Goal: Task Accomplishment & Management: Manage account settings

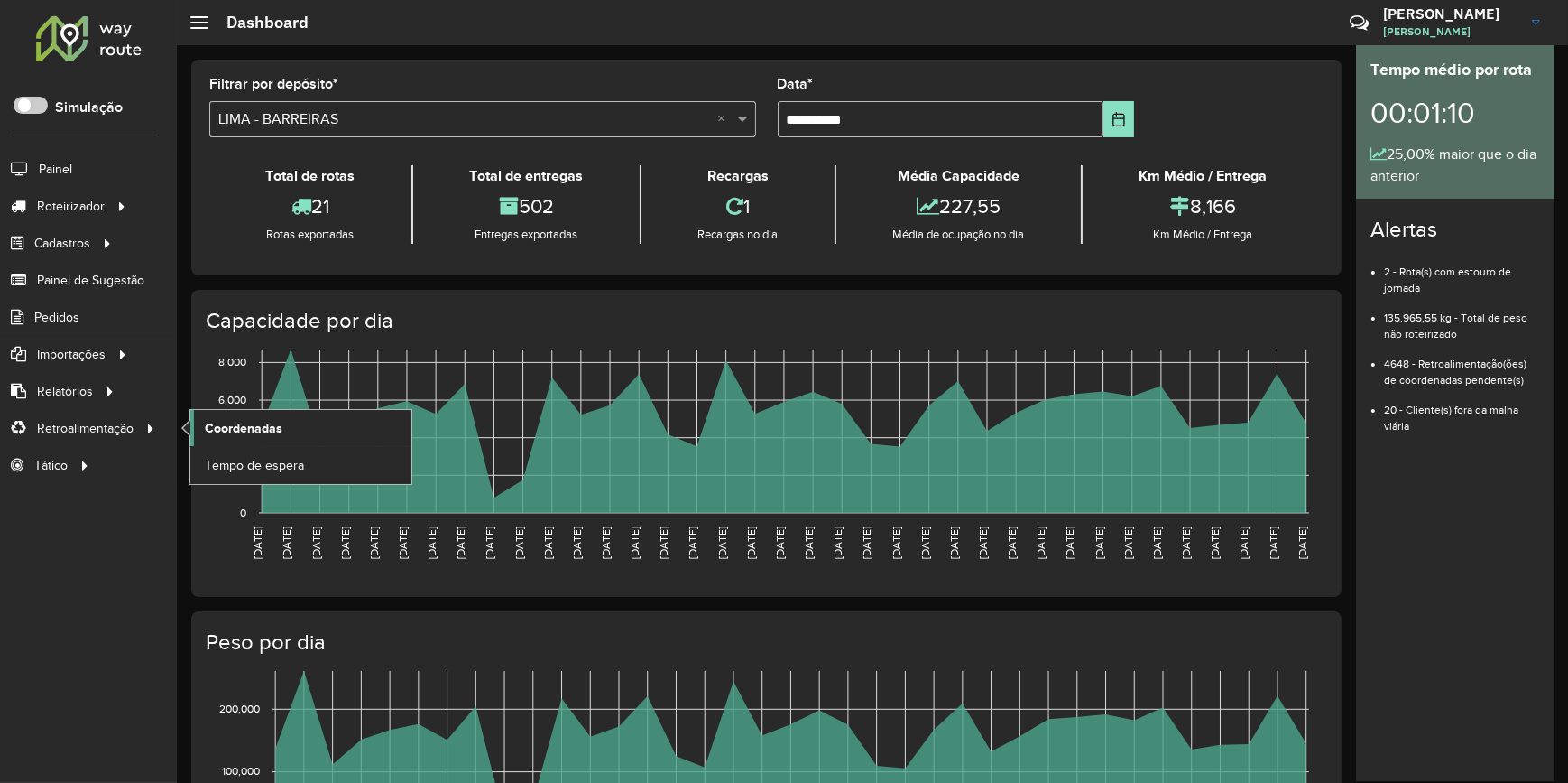
click at [207, 423] on span "Coordenadas" at bounding box center [243, 428] width 77 height 19
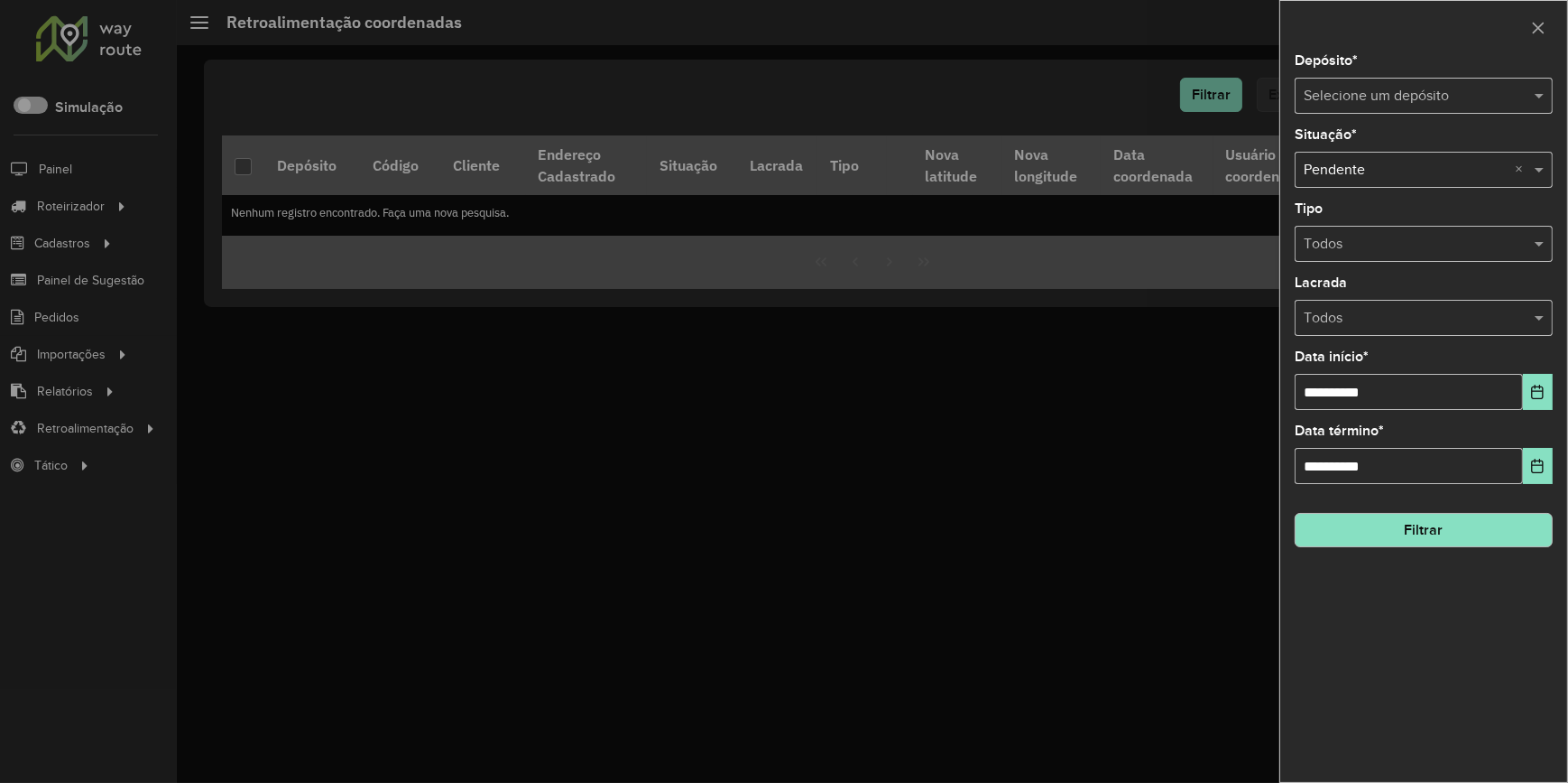
click at [1409, 86] on input "text" at bounding box center [1406, 97] width 204 height 22
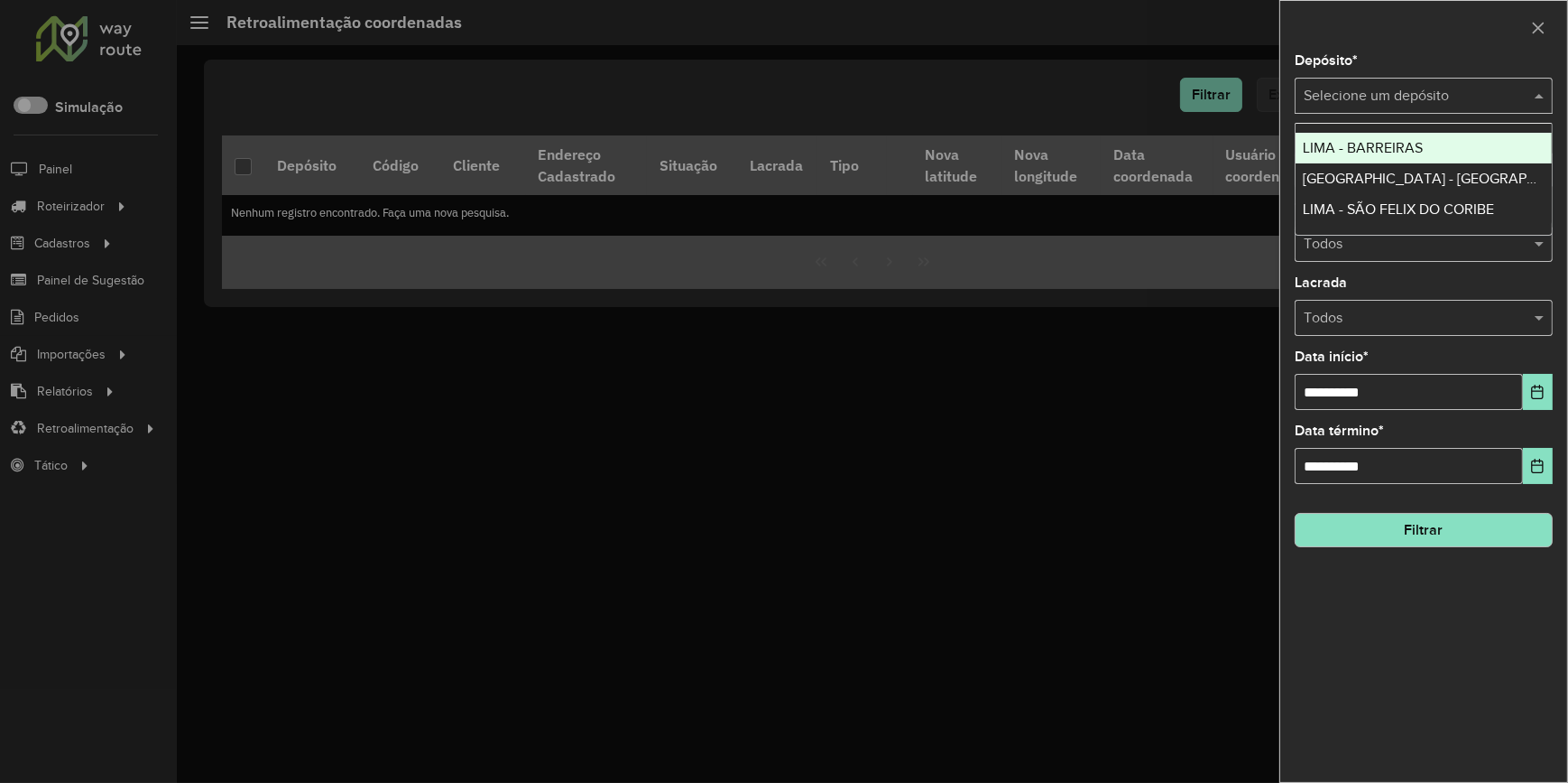
click at [1404, 154] on span "LIMA - BARREIRAS" at bounding box center [1364, 147] width 120 height 15
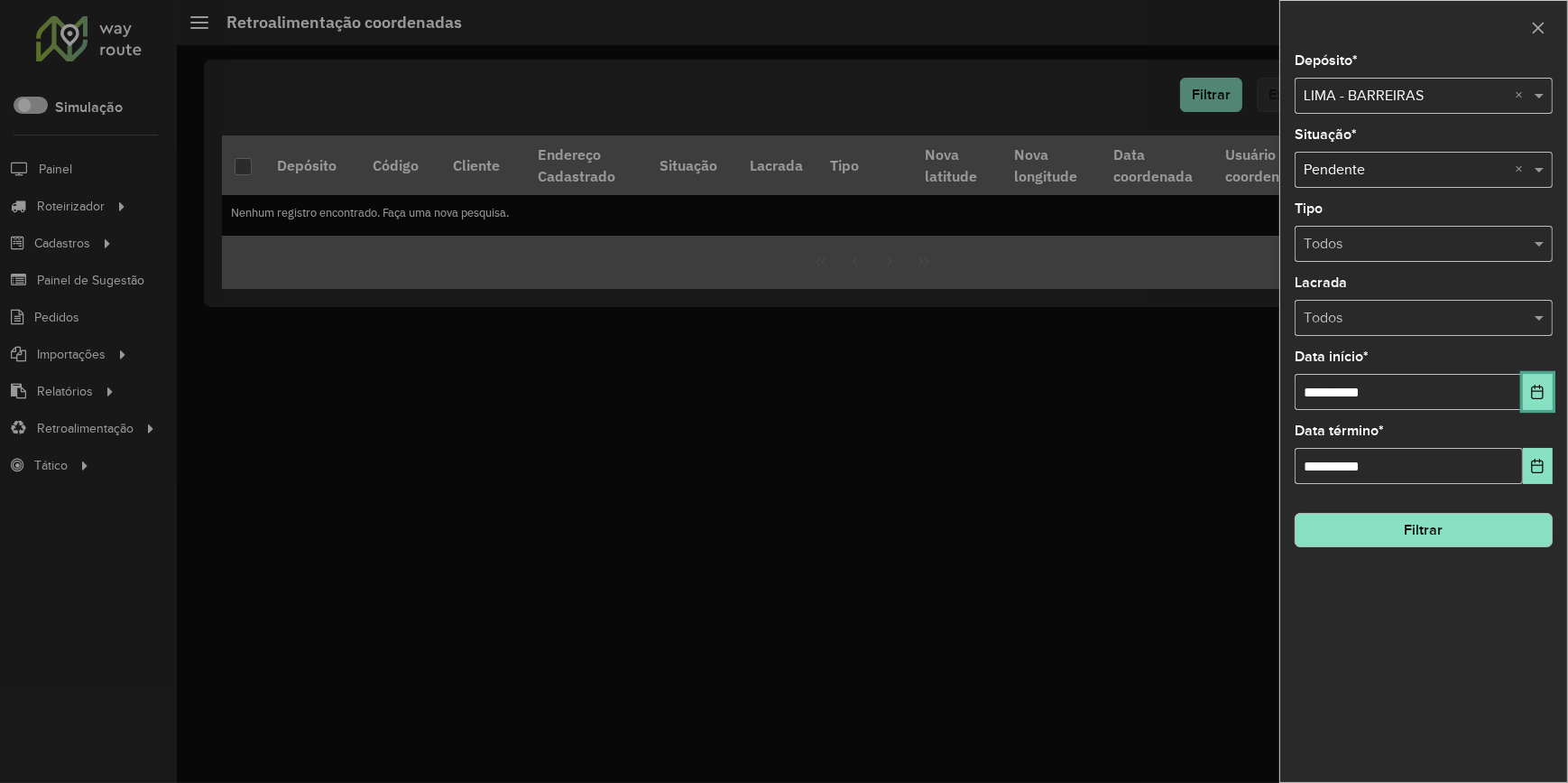
click at [1542, 391] on icon "Choose Date" at bounding box center [1537, 391] width 14 height 14
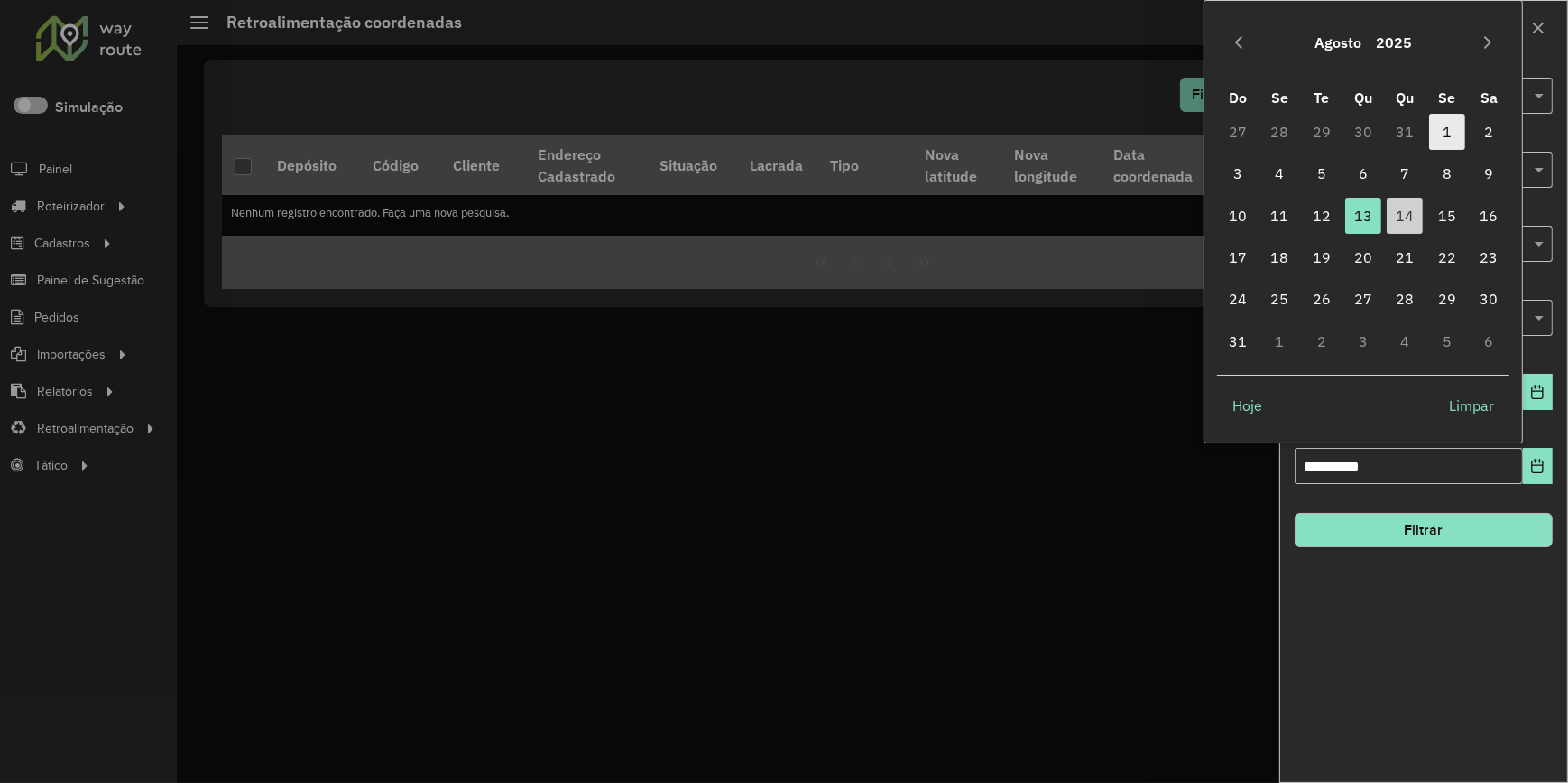
click at [1446, 136] on span "1" at bounding box center [1448, 132] width 36 height 36
type input "**********"
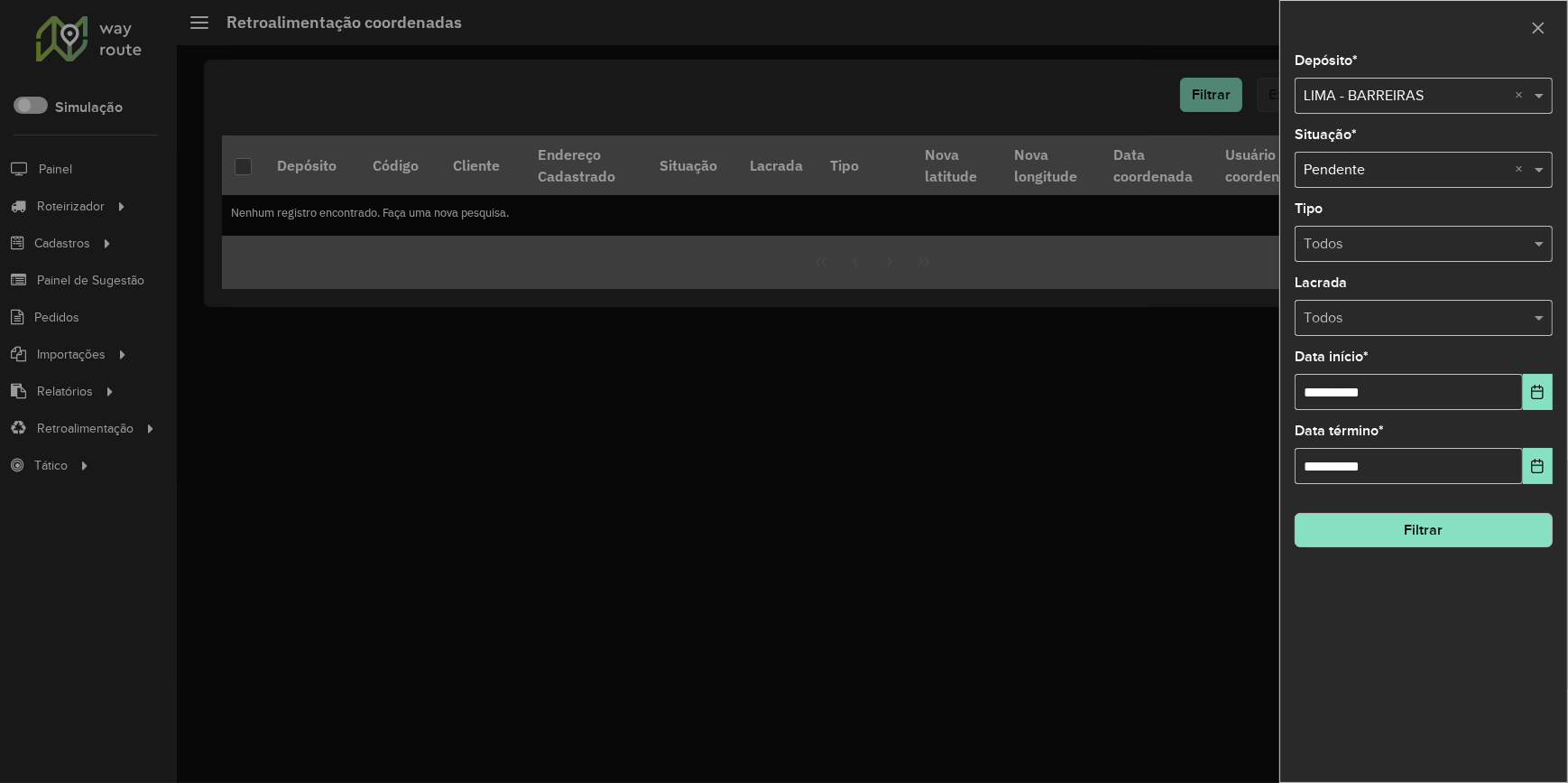
click at [1423, 527] on button "Filtrar" at bounding box center [1424, 530] width 258 height 34
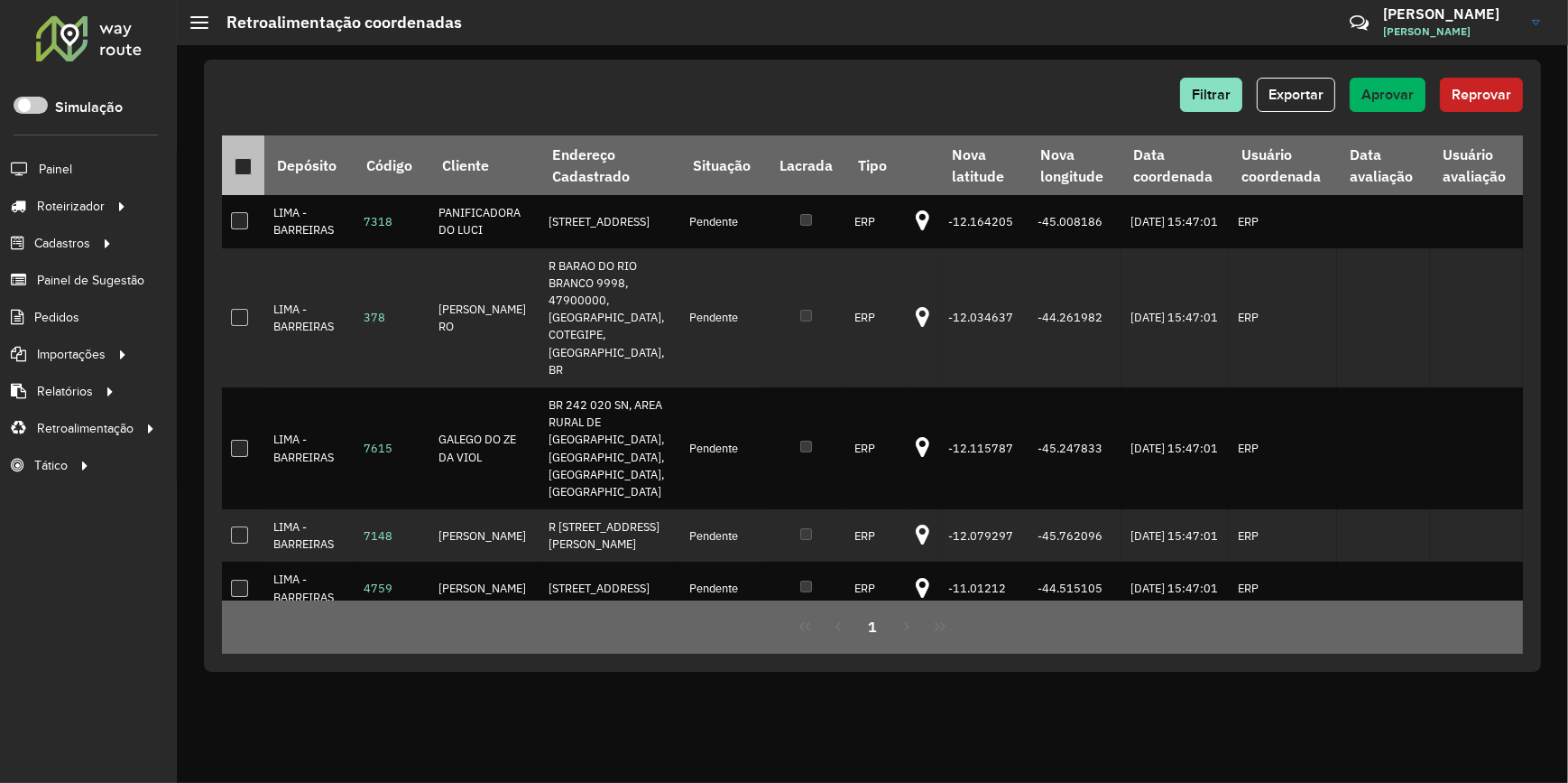
click at [242, 164] on div at bounding box center [244, 166] width 17 height 17
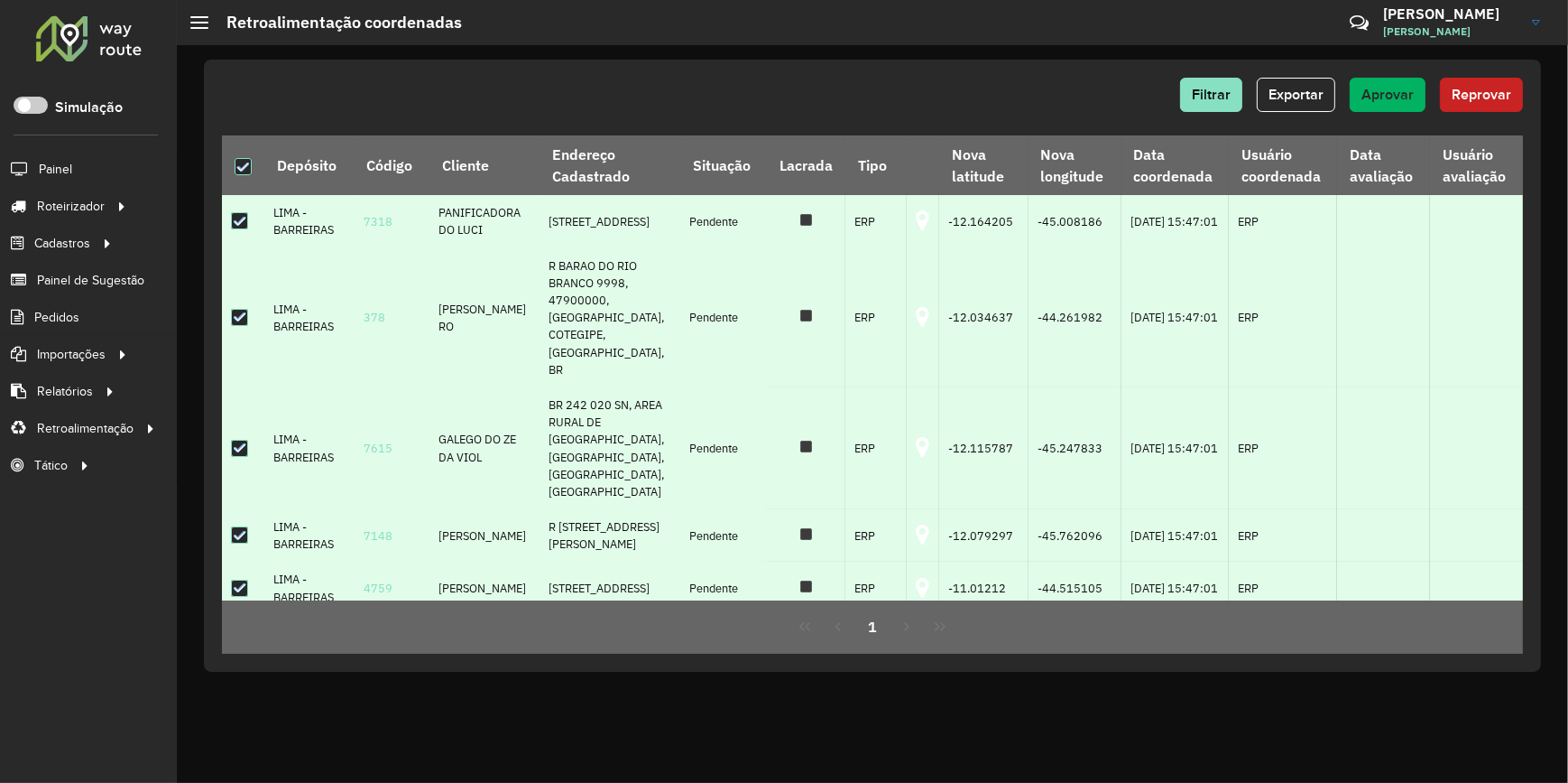
click at [1394, 69] on div "Filtrar Exportar Aprovar Reprovar Depósito Código Cliente Endereço Cadastrado S…" at bounding box center [872, 365] width 1338 height 612
click at [1398, 88] on span "Aprovar" at bounding box center [1387, 95] width 53 height 15
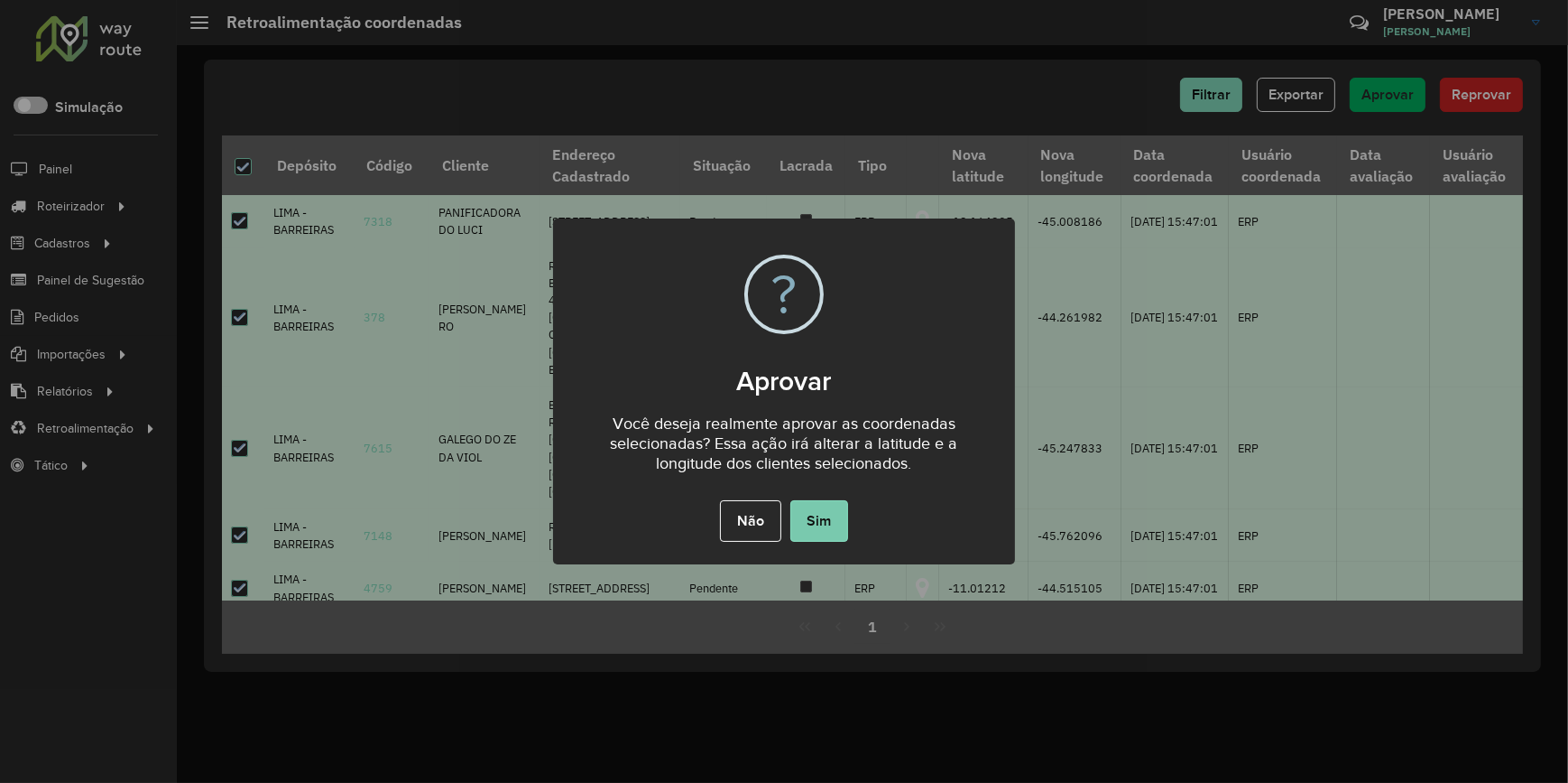
click at [820, 525] on button "Sim" at bounding box center [819, 520] width 57 height 41
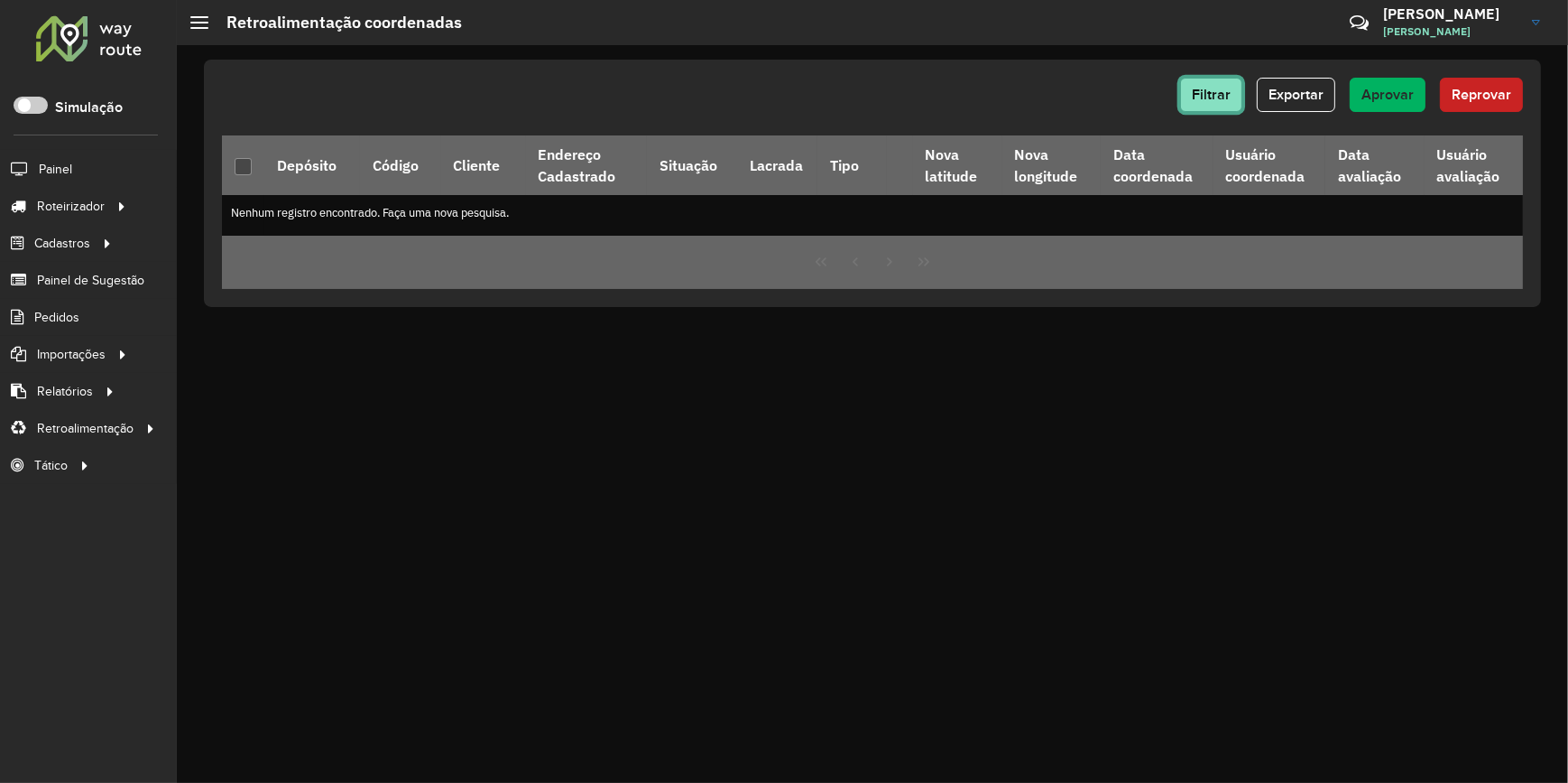
click at [1223, 91] on span "Filtrar" at bounding box center [1212, 95] width 39 height 15
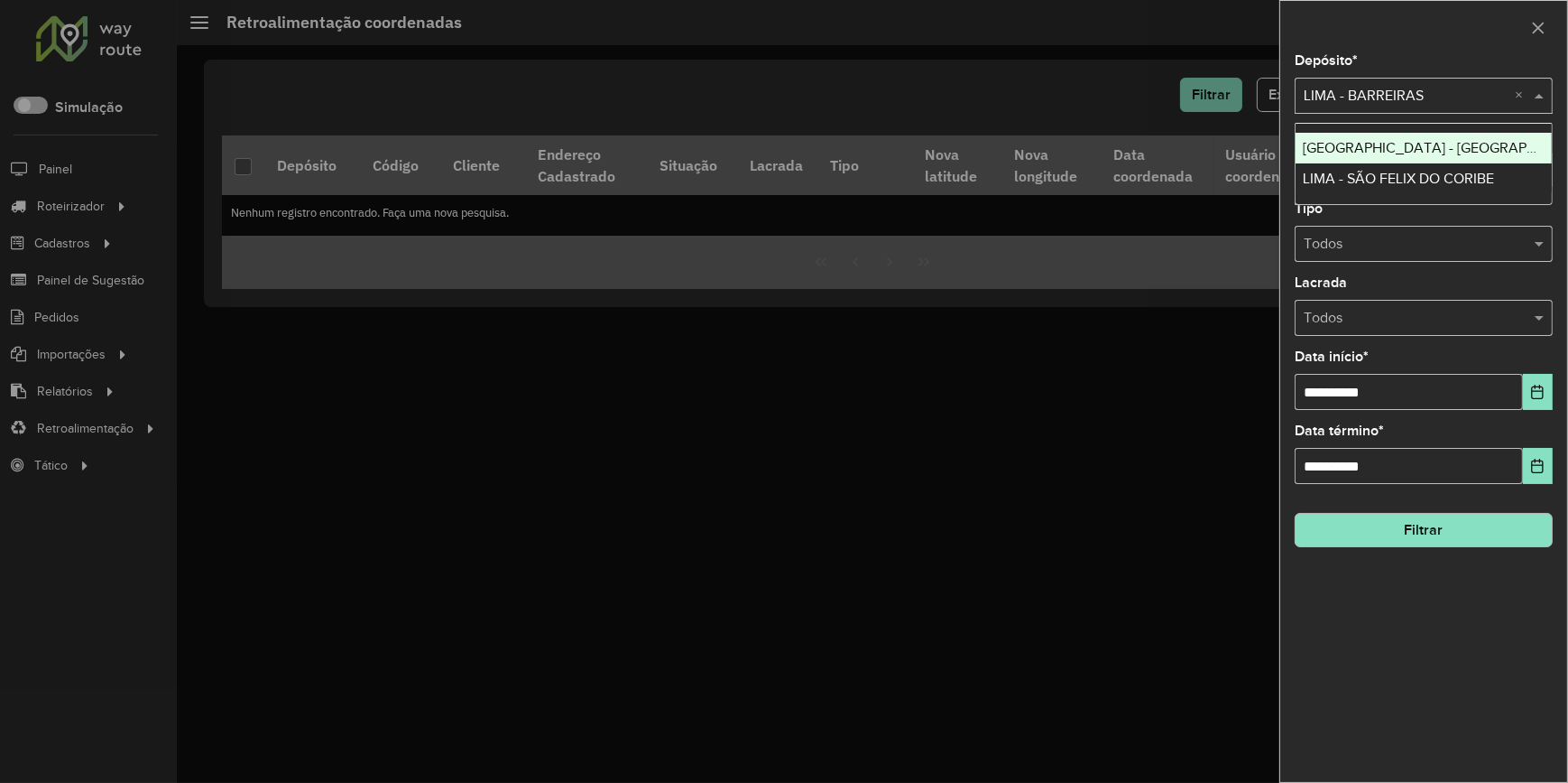
click at [1493, 96] on input "text" at bounding box center [1406, 97] width 204 height 22
click at [1490, 150] on div "[GEOGRAPHIC_DATA] - [GEOGRAPHIC_DATA]" at bounding box center [1424, 148] width 256 height 31
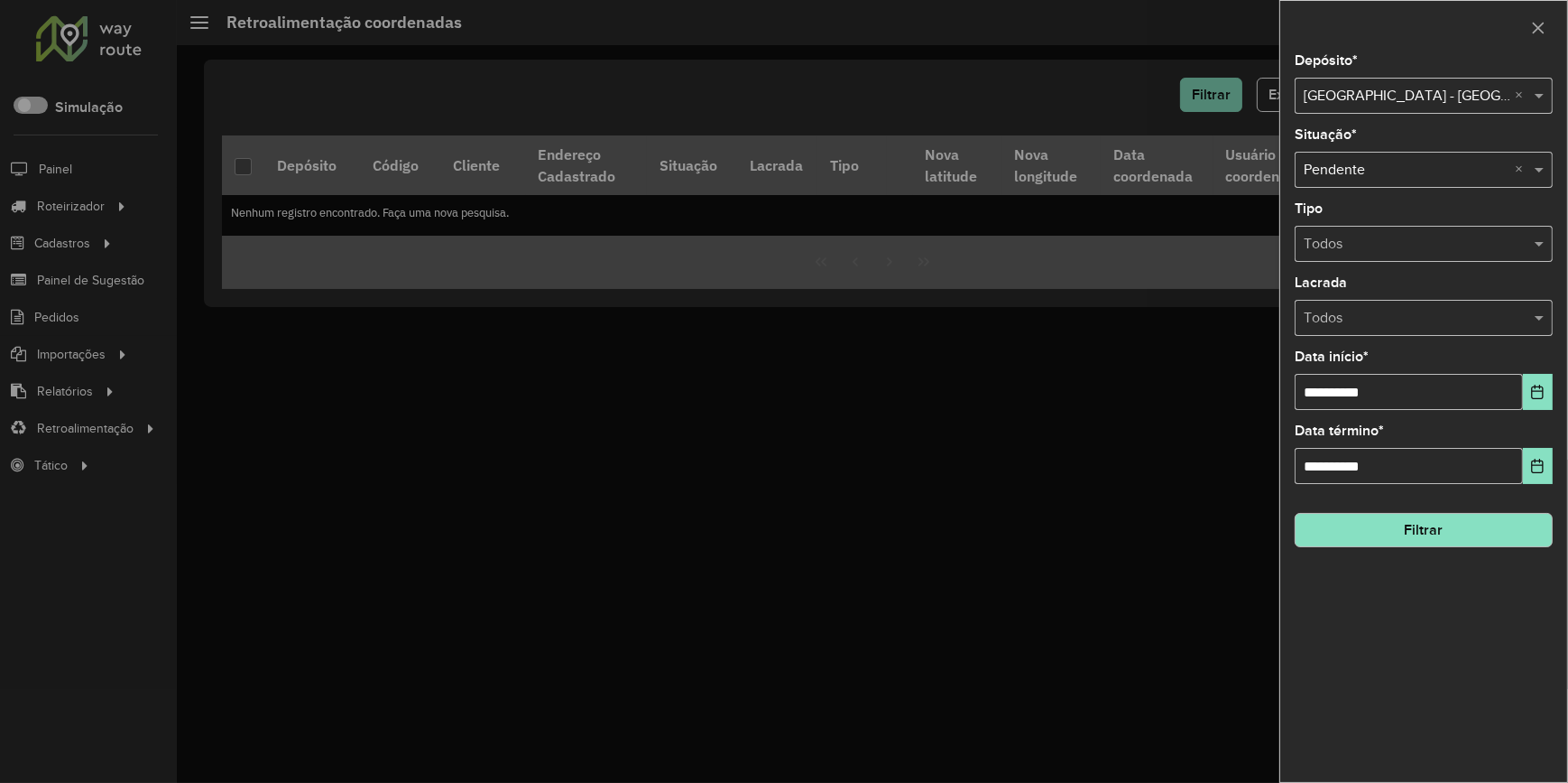
click at [1475, 527] on button "Filtrar" at bounding box center [1424, 530] width 258 height 34
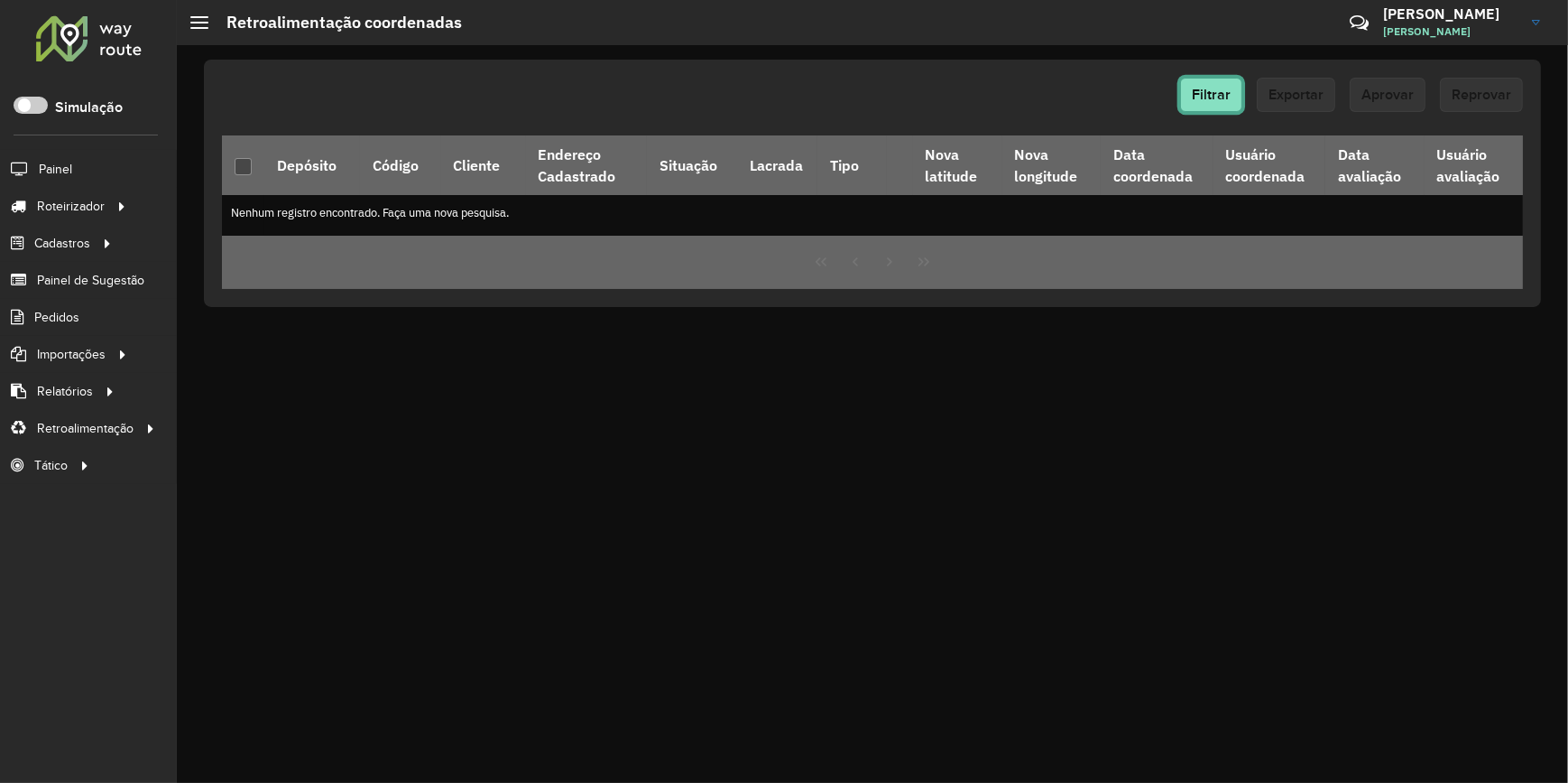
click at [1216, 98] on span "Filtrar" at bounding box center [1212, 95] width 39 height 15
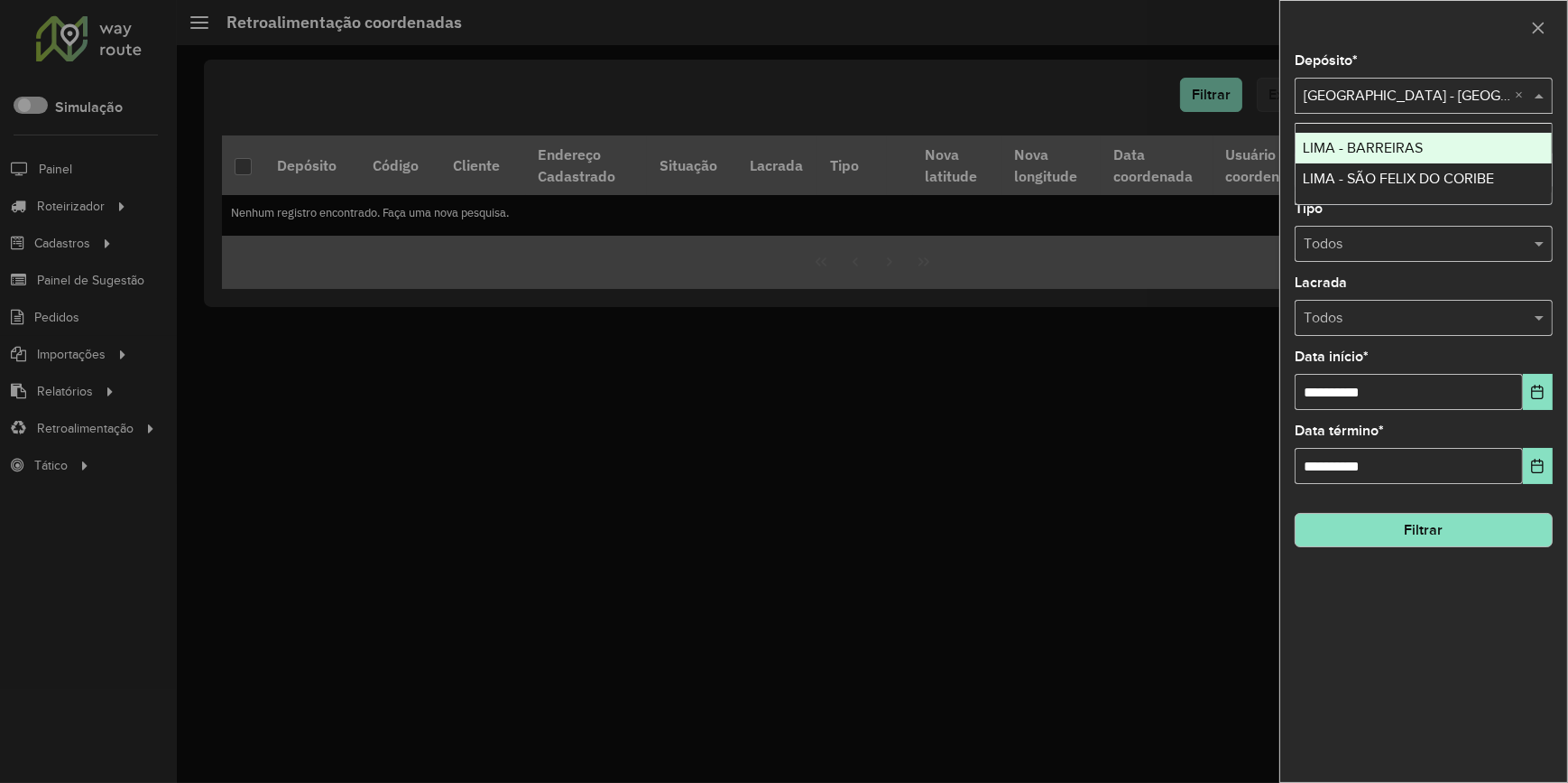
click at [1439, 94] on input "text" at bounding box center [1406, 97] width 204 height 22
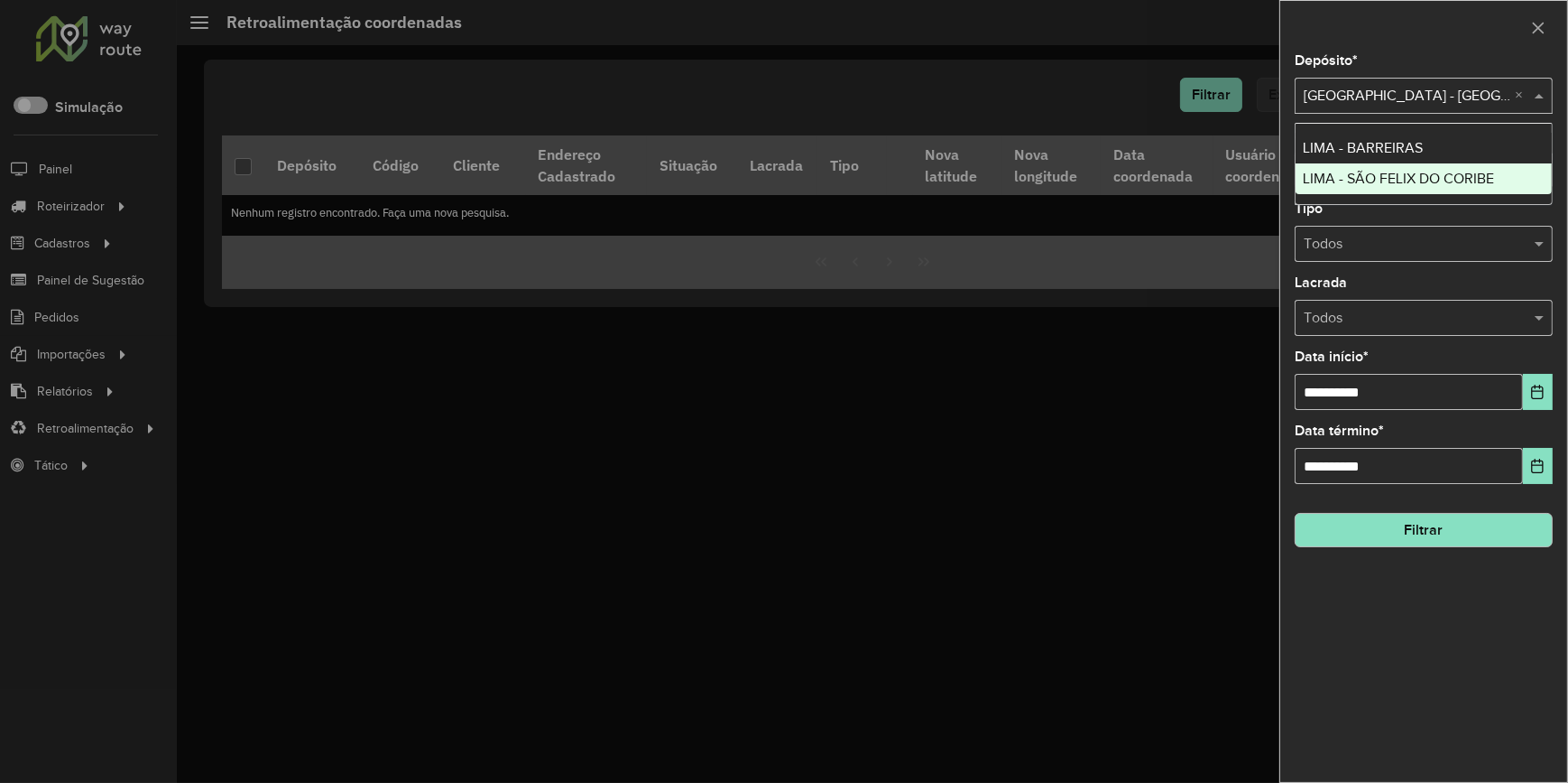
click at [1451, 172] on span "LIMA - SÃO FELIX DO CORIBE" at bounding box center [1399, 178] width 191 height 15
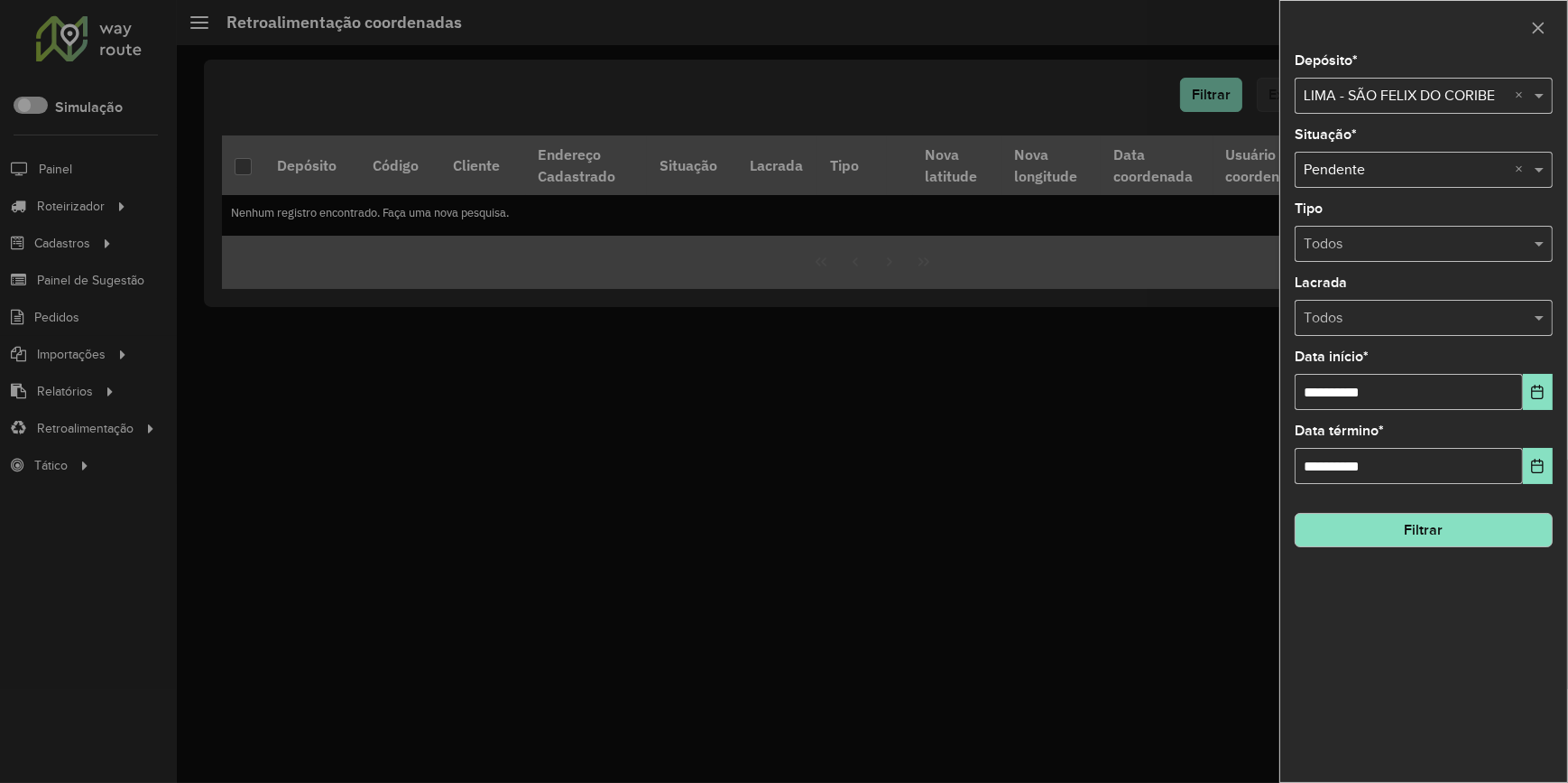
click at [1442, 530] on button "Filtrar" at bounding box center [1424, 530] width 258 height 34
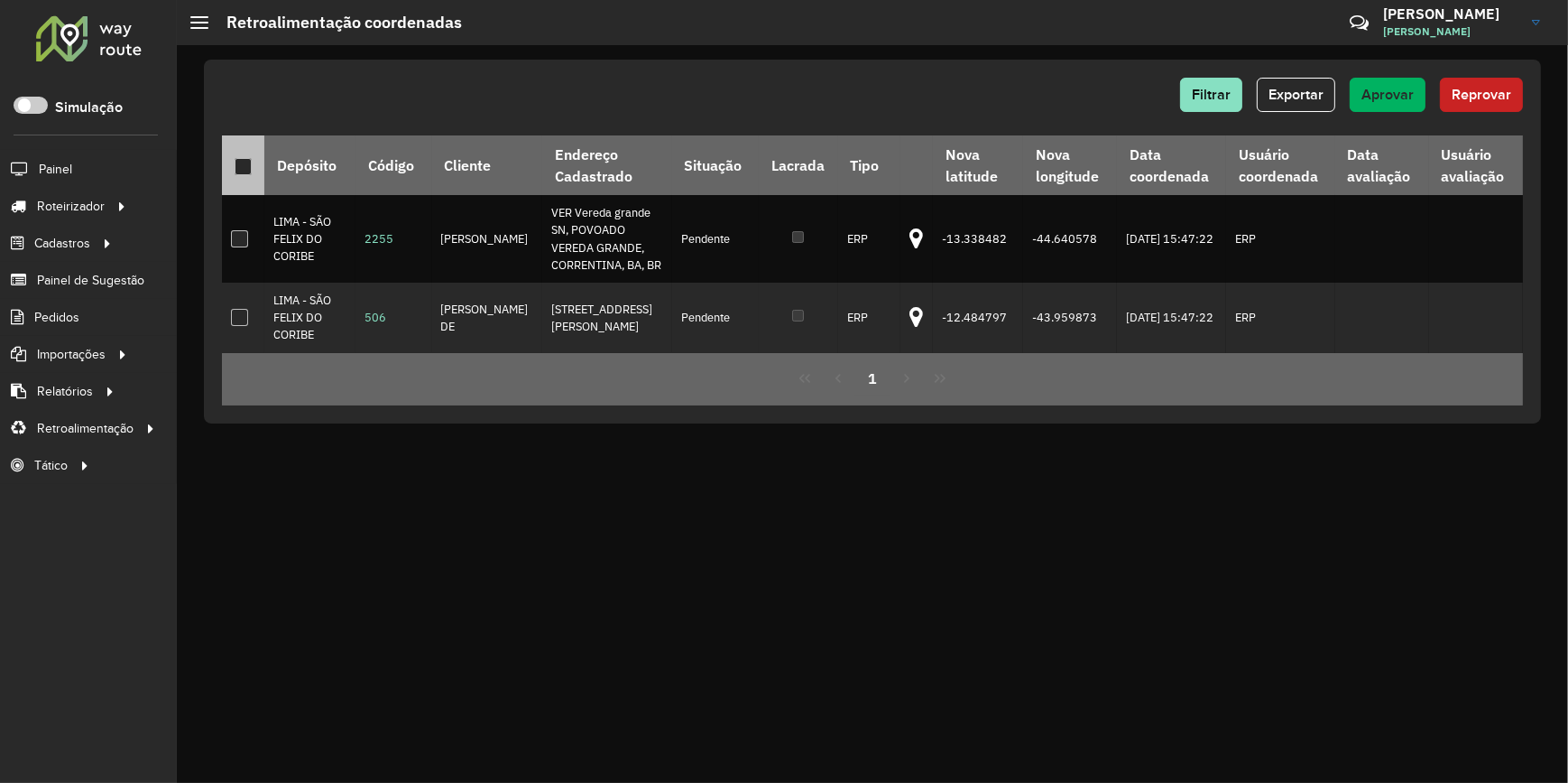
click at [251, 163] on div at bounding box center [244, 166] width 18 height 18
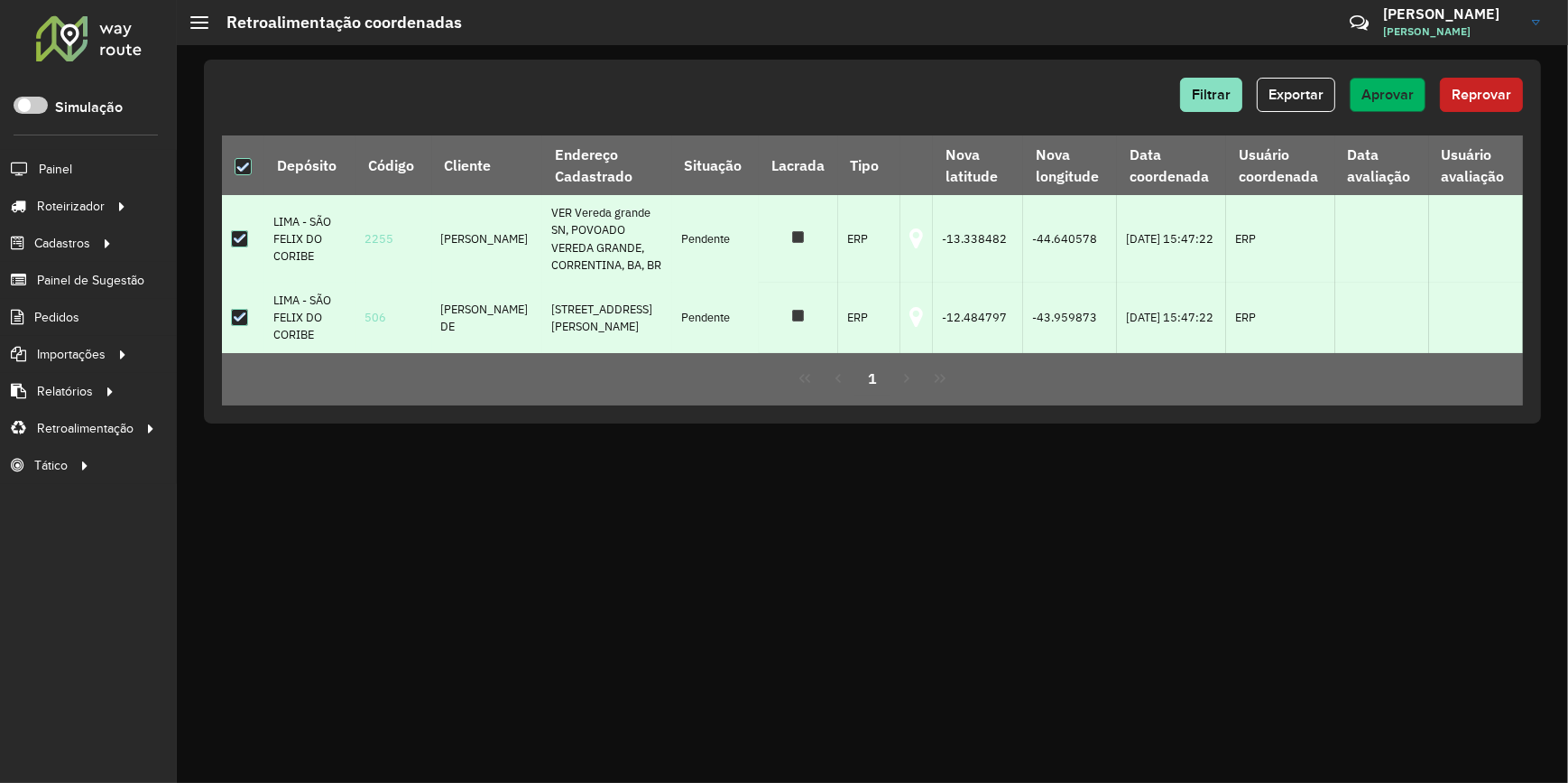
click at [1385, 91] on span "Aprovar" at bounding box center [1387, 95] width 53 height 15
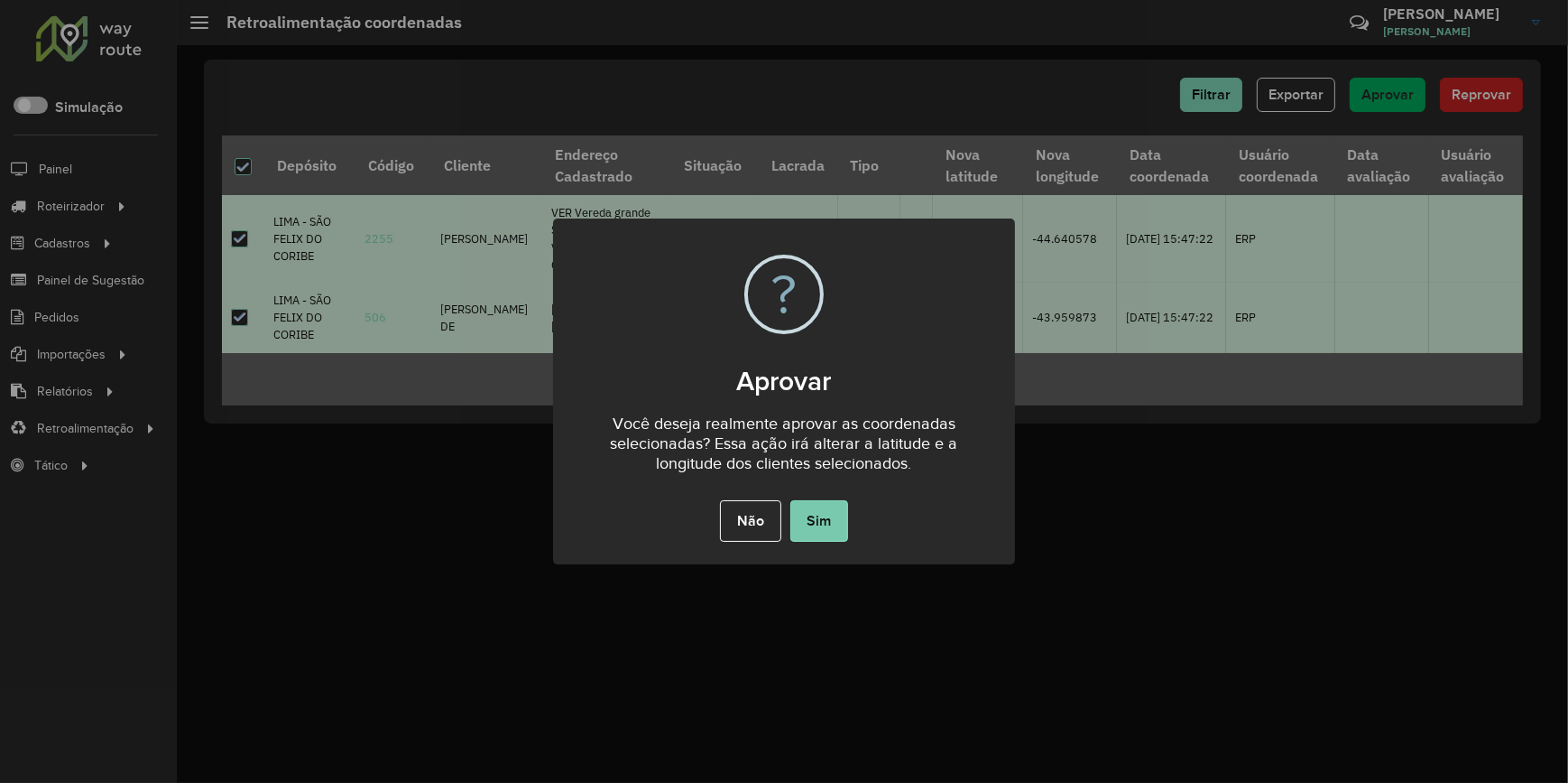
click at [811, 513] on button "Sim" at bounding box center [819, 520] width 57 height 41
